Goal: Task Accomplishment & Management: Complete application form

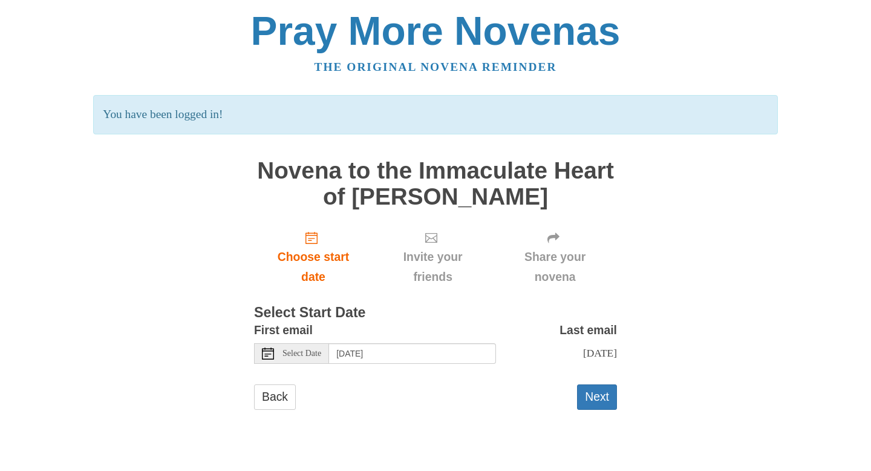
click at [307, 350] on span "Select Date" at bounding box center [302, 353] width 39 height 8
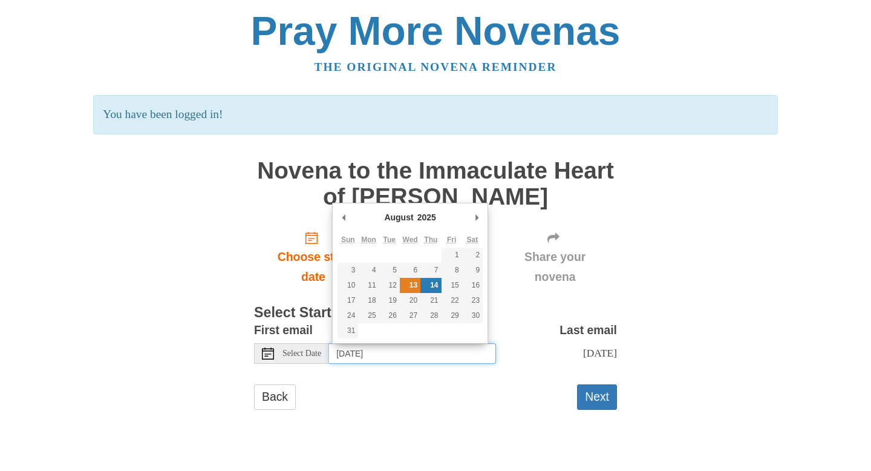
type input "[DATE]"
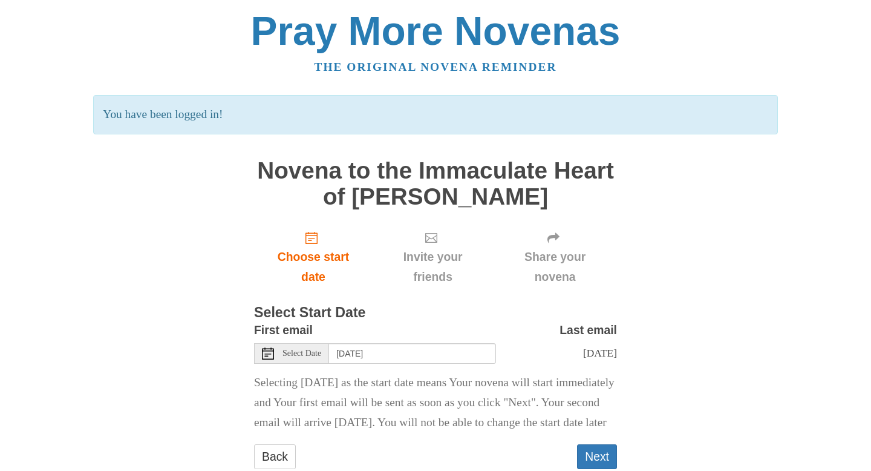
scroll to position [53, 0]
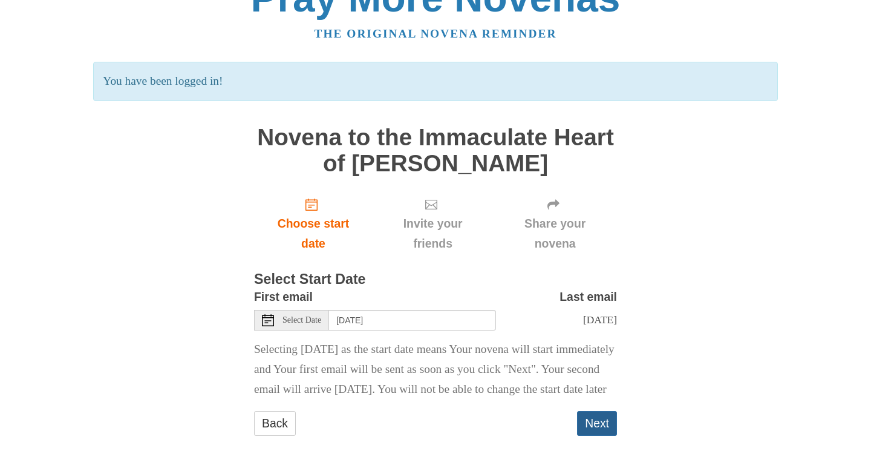
click at [605, 427] on button "Next" at bounding box center [597, 423] width 40 height 25
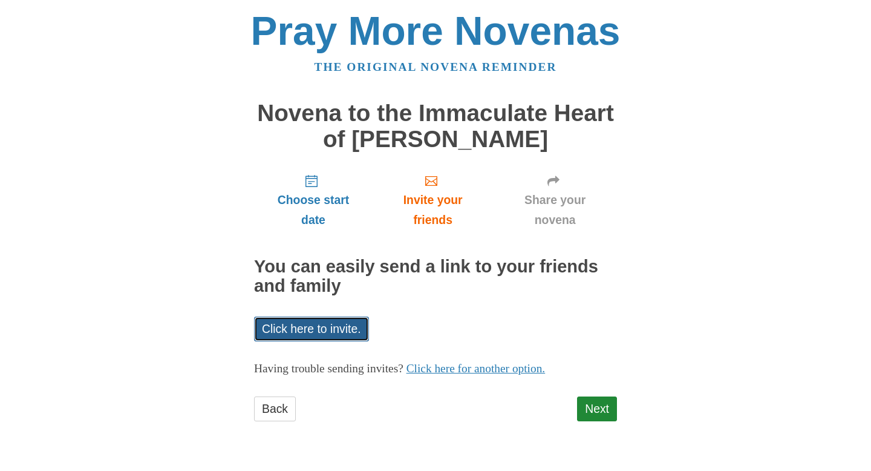
click at [344, 320] on link "Click here to invite." at bounding box center [311, 328] width 115 height 25
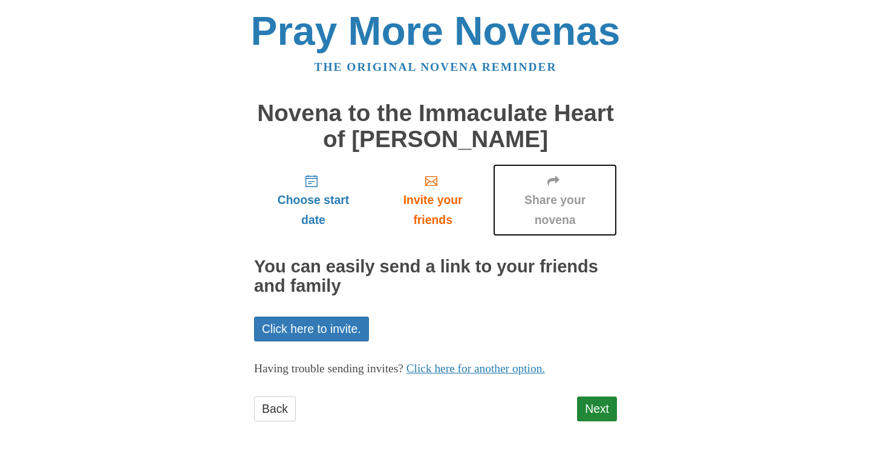
click at [556, 195] on span "Share your novena" at bounding box center [555, 210] width 100 height 40
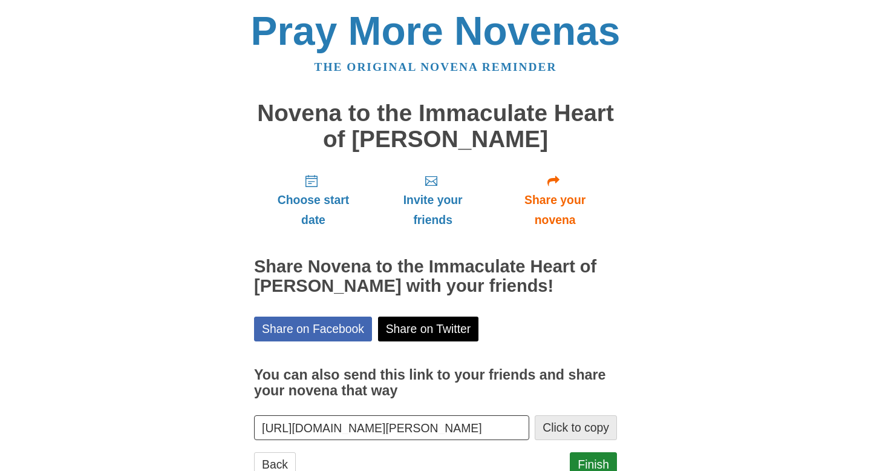
click at [542, 424] on button "Click to copy" at bounding box center [576, 427] width 82 height 25
